Goal: Information Seeking & Learning: Learn about a topic

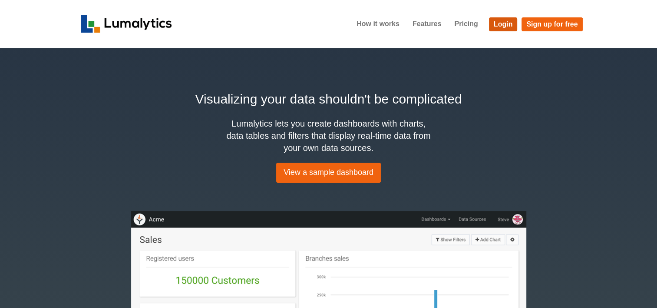
drag, startPoint x: 501, startPoint y: 27, endPoint x: 299, endPoint y: 149, distance: 236.3
click at [501, 27] on link "Login" at bounding box center [503, 24] width 29 height 14
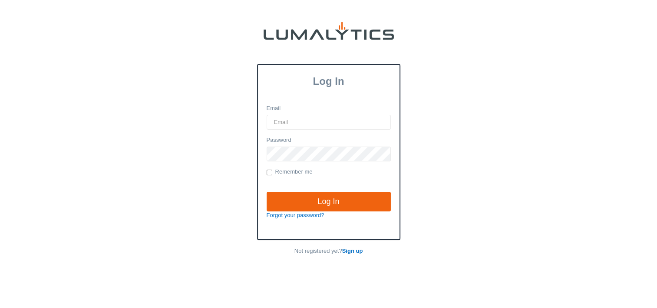
click at [322, 119] on input "Email" at bounding box center [329, 122] width 124 height 15
type input "[EMAIL_ADDRESS][DOMAIN_NAME]"
click at [267, 192] on input "Log In" at bounding box center [329, 202] width 124 height 20
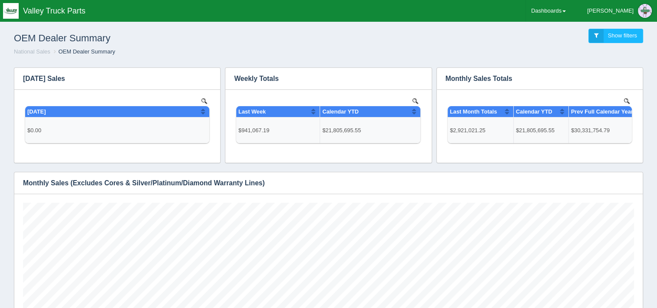
scroll to position [191, 611]
click at [571, 17] on link "Dashboards" at bounding box center [548, 11] width 45 height 22
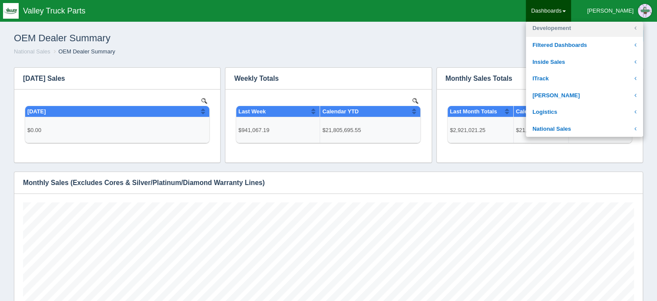
scroll to position [130, 0]
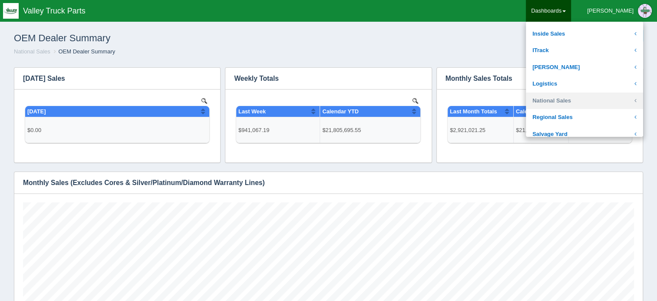
click at [602, 104] on link "National Sales" at bounding box center [584, 101] width 117 height 17
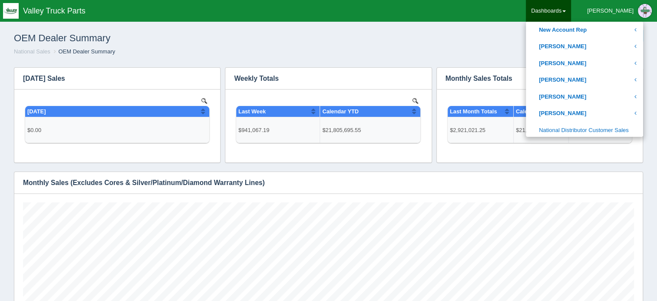
scroll to position [435, 0]
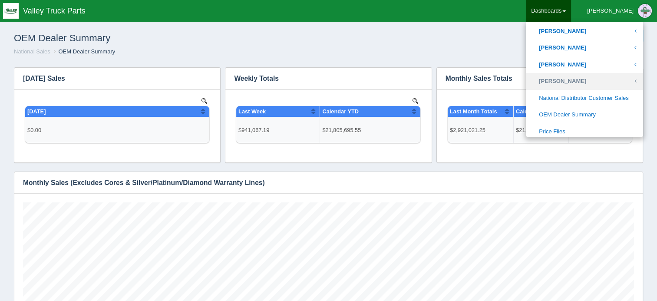
click at [597, 82] on link "[PERSON_NAME]" at bounding box center [584, 81] width 117 height 17
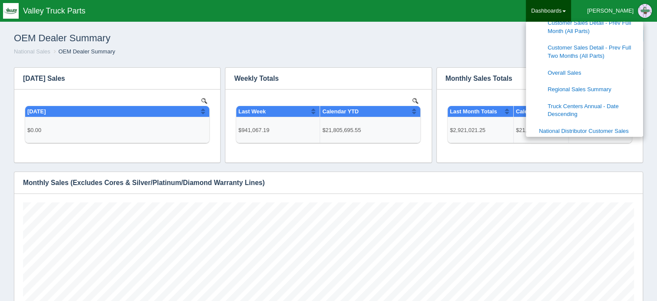
scroll to position [608, 0]
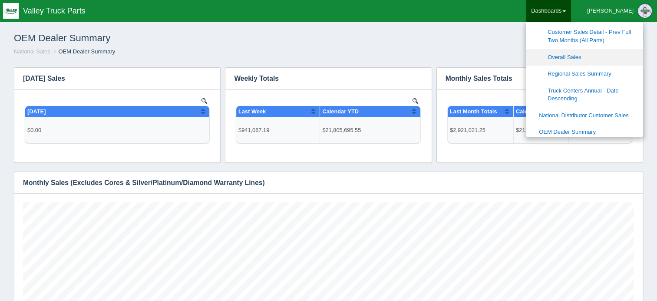
click at [595, 57] on link "Overall Sales" at bounding box center [584, 57] width 117 height 17
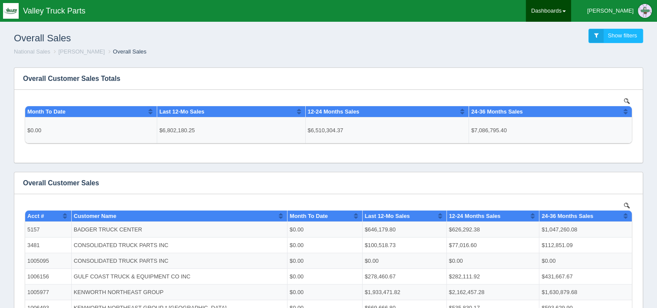
click at [571, 10] on link "Dashboards" at bounding box center [548, 11] width 45 height 22
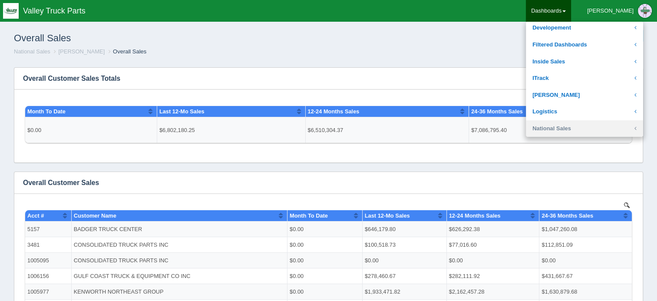
scroll to position [130, 0]
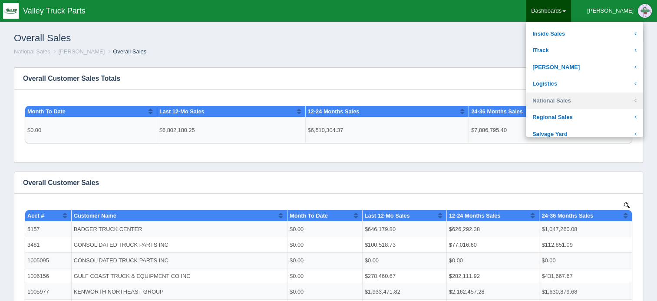
click at [594, 103] on link "National Sales" at bounding box center [584, 101] width 117 height 17
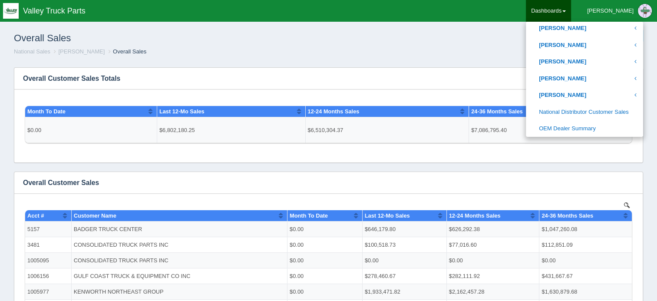
scroll to position [435, 0]
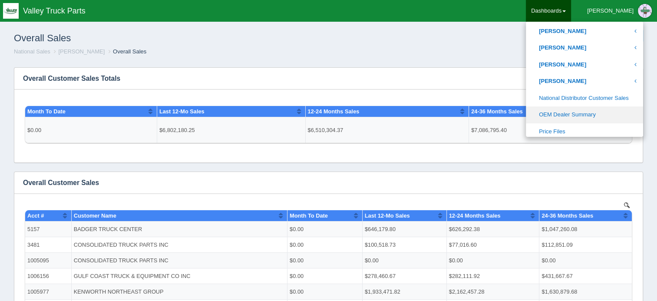
click at [595, 113] on link "OEM Dealer Summary" at bounding box center [584, 114] width 117 height 17
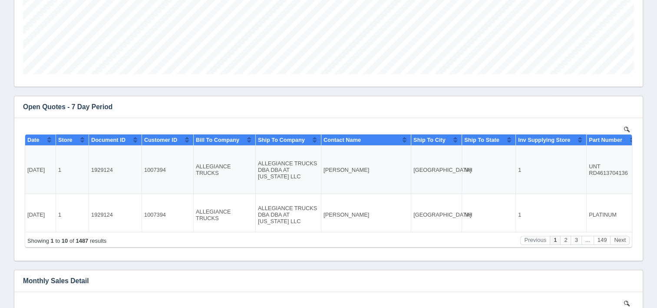
scroll to position [348, 0]
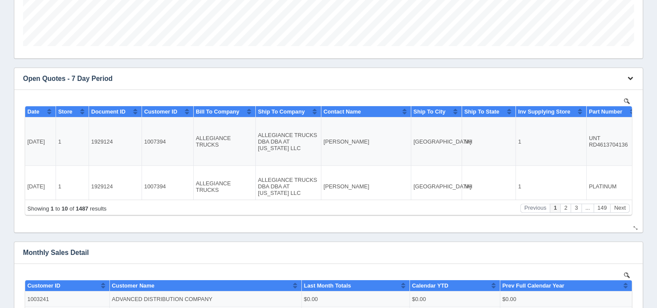
click at [630, 80] on icon "button" at bounding box center [631, 78] width 6 height 6
click at [584, 92] on link "Download CSV" at bounding box center [602, 91] width 70 height 13
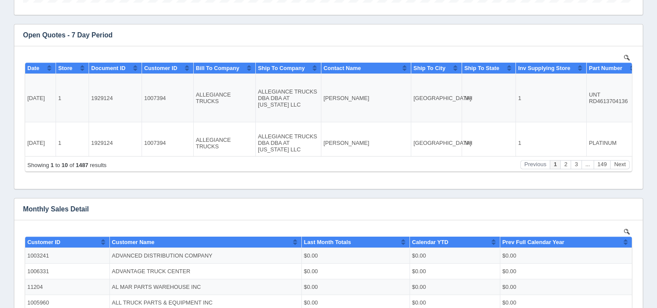
scroll to position [435, 0]
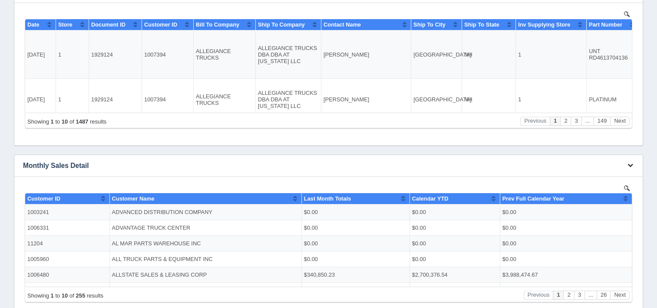
click at [629, 164] on icon "button" at bounding box center [631, 165] width 6 height 6
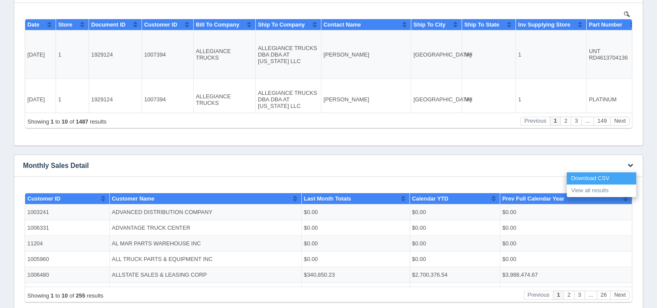
click at [593, 178] on link "Download CSV" at bounding box center [602, 178] width 70 height 13
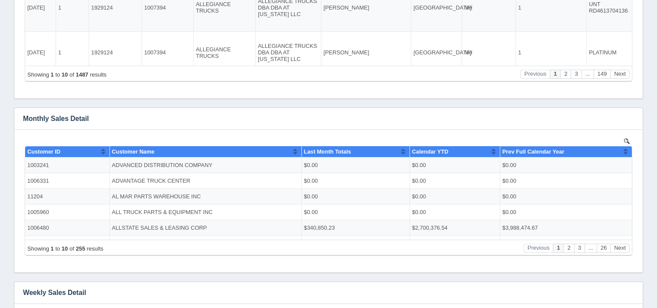
scroll to position [521, 0]
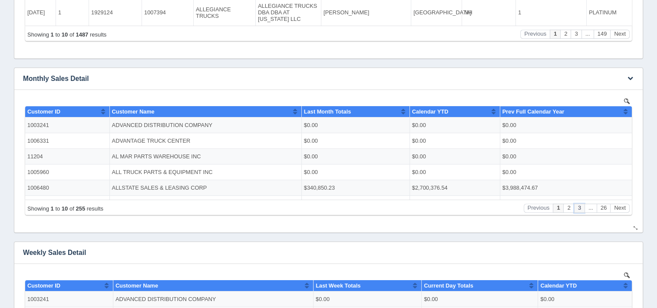
click at [582, 209] on button "3" at bounding box center [579, 207] width 10 height 9
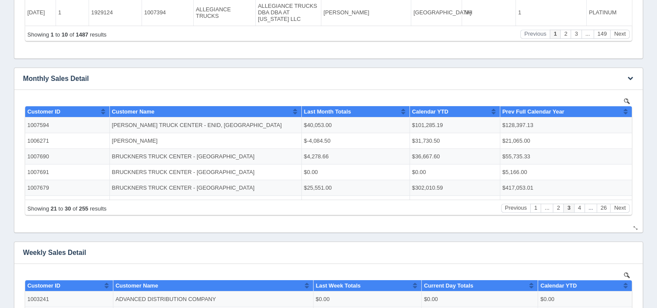
click at [590, 210] on button "..." at bounding box center [591, 207] width 12 height 9
click at [591, 209] on button "..." at bounding box center [591, 207] width 12 height 9
click at [626, 207] on button "Next" at bounding box center [620, 207] width 20 height 9
click at [624, 209] on button "Next" at bounding box center [620, 207] width 20 height 9
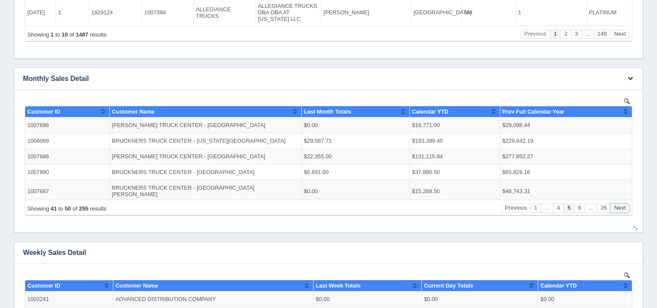
click at [624, 209] on button "Next" at bounding box center [620, 207] width 20 height 9
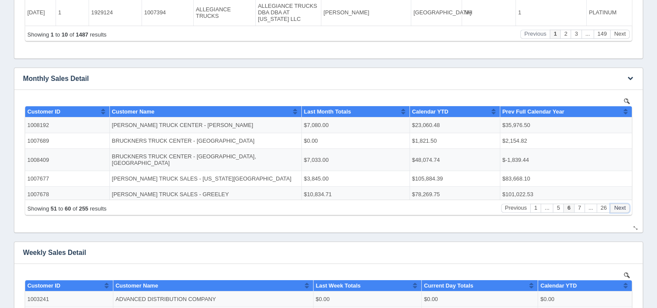
click at [624, 209] on button "Next" at bounding box center [620, 207] width 20 height 9
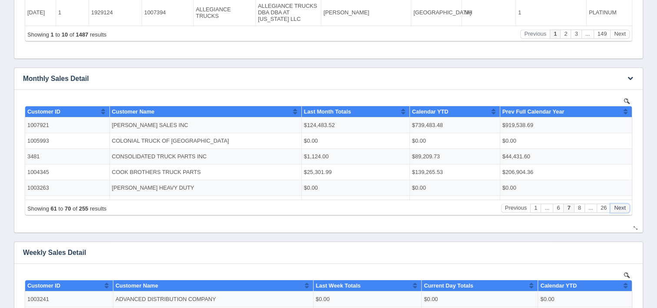
click at [624, 209] on button "Next" at bounding box center [620, 207] width 20 height 9
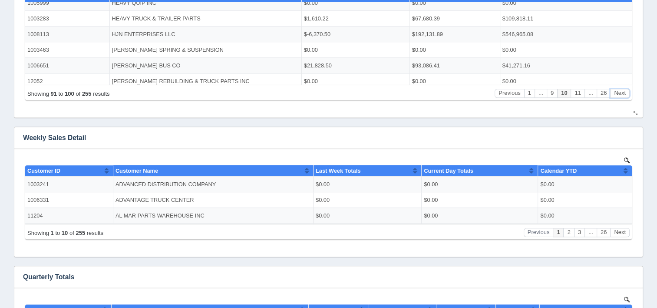
scroll to position [652, 0]
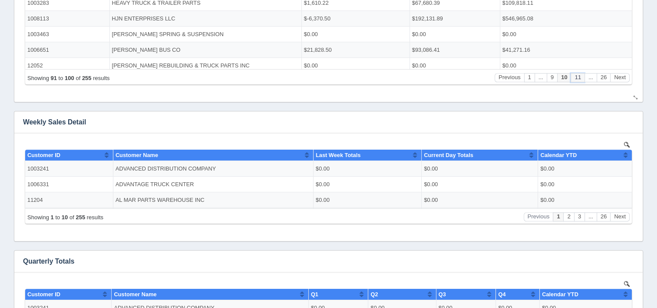
click at [576, 77] on button "11" at bounding box center [577, 77] width 13 height 9
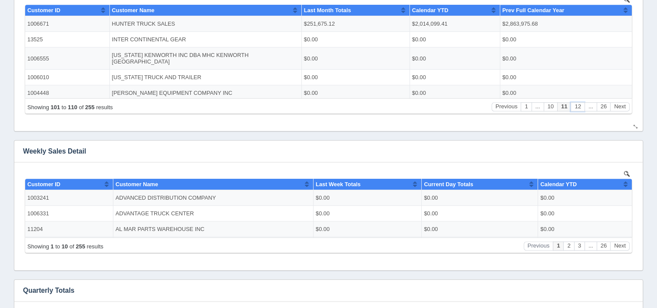
scroll to position [608, 0]
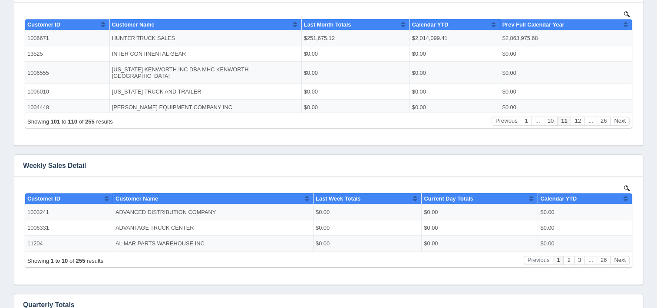
drag, startPoint x: 643, startPoint y: 16, endPoint x: 471, endPoint y: 93, distance: 187.7
click at [471, 99] on td "$0.00" at bounding box center [455, 107] width 90 height 16
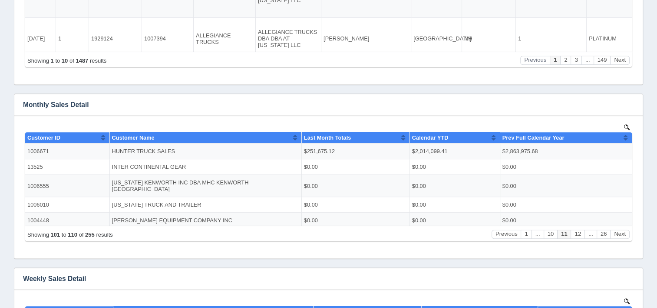
scroll to position [521, 0]
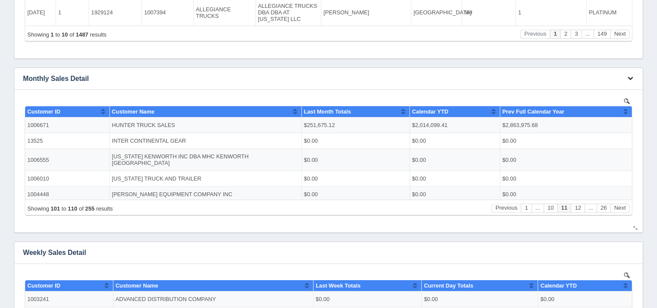
click at [630, 80] on icon "button" at bounding box center [631, 78] width 6 height 6
click at [601, 101] on link "View all results" at bounding box center [602, 103] width 70 height 13
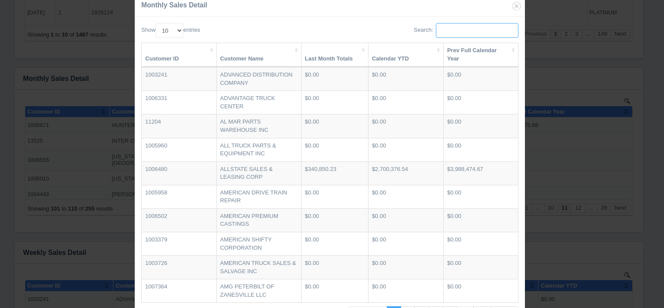
click at [451, 28] on input "Search:" at bounding box center [477, 30] width 83 height 15
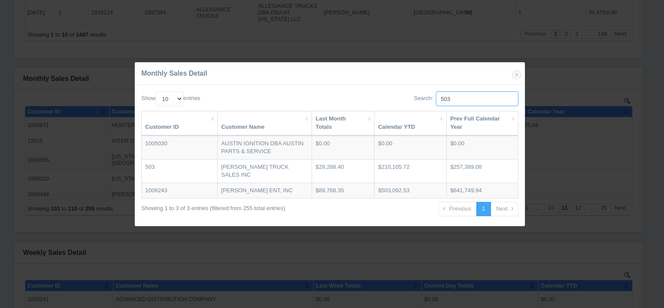
type input "503"
click at [280, 176] on td "[PERSON_NAME] TRUCK SALES INC" at bounding box center [265, 170] width 94 height 23
drag, startPoint x: 164, startPoint y: 169, endPoint x: 245, endPoint y: 173, distance: 80.9
click at [245, 173] on tr "503 [PERSON_NAME] TRUCK SALES INC $29,288.40 $210,105.72 $257,389.08" at bounding box center [330, 170] width 376 height 23
click at [461, 174] on td "$257,389.08" at bounding box center [482, 170] width 71 height 23
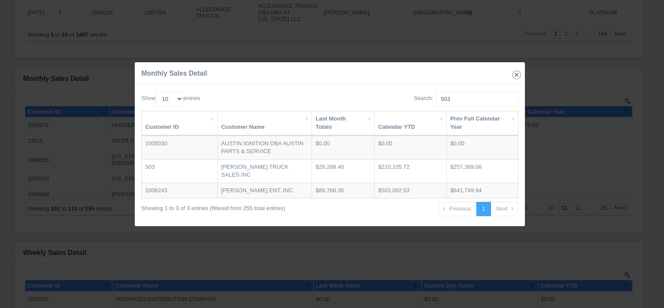
click at [518, 73] on icon "button" at bounding box center [517, 75] width 12 height 12
